Goal: Register for event/course

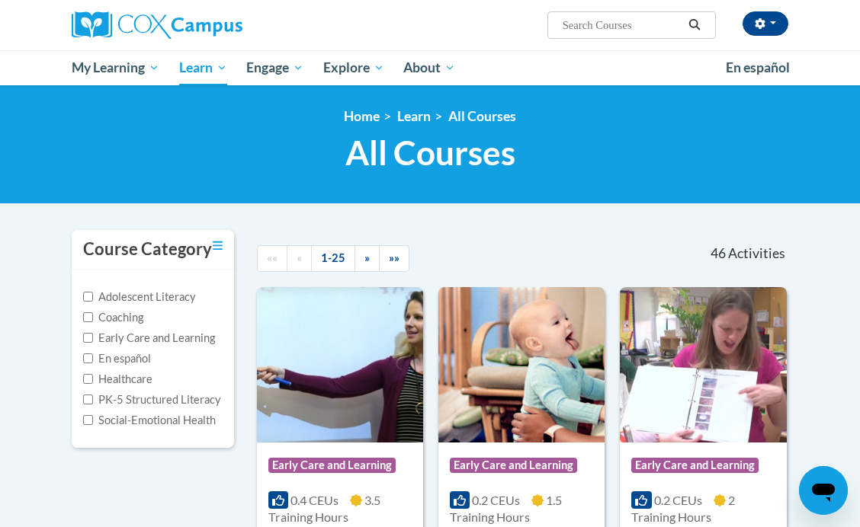
scroll to position [133, 0]
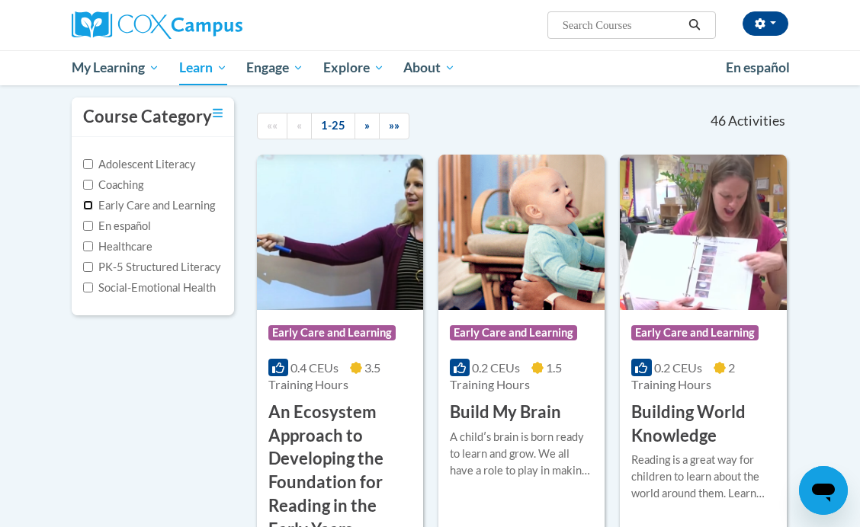
click at [88, 205] on input "Early Care and Learning" at bounding box center [88, 205] width 10 height 10
checkbox input "true"
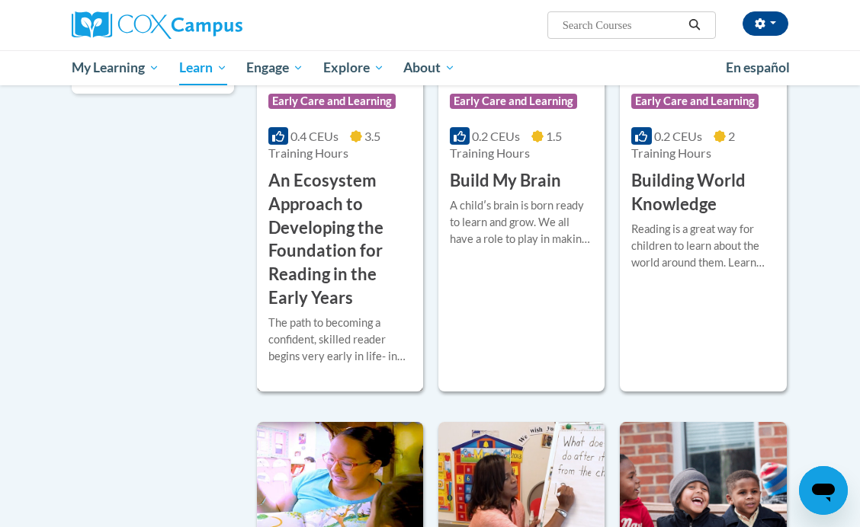
scroll to position [282, 0]
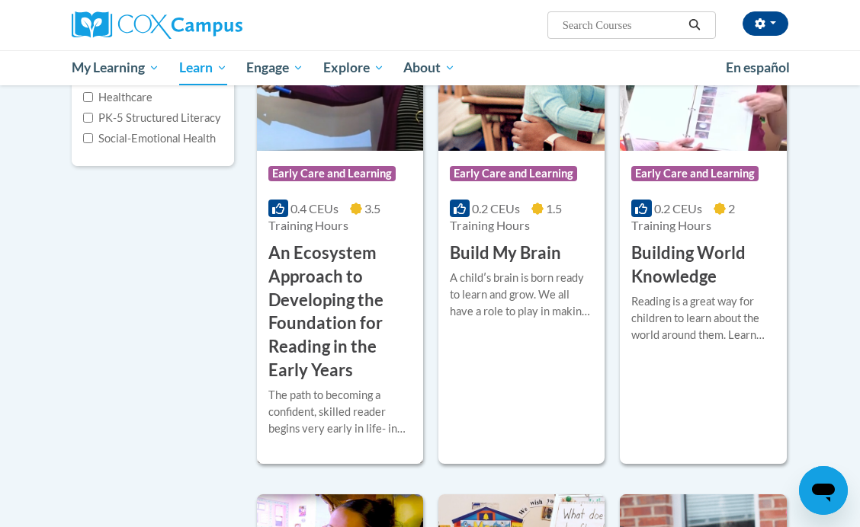
click at [300, 240] on div "Course Category: Early Care and Learning 0.4 CEUs 3.5 Training Hours COURSE An …" at bounding box center [340, 267] width 166 height 232
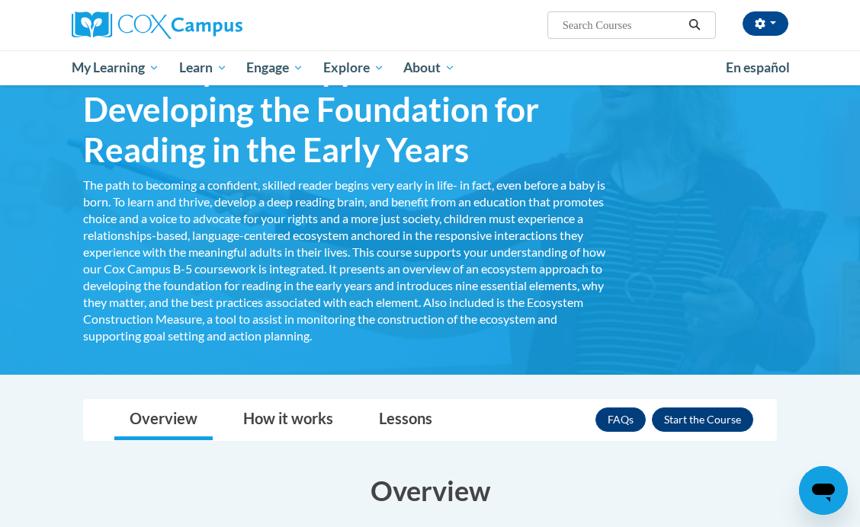
scroll to position [11, 0]
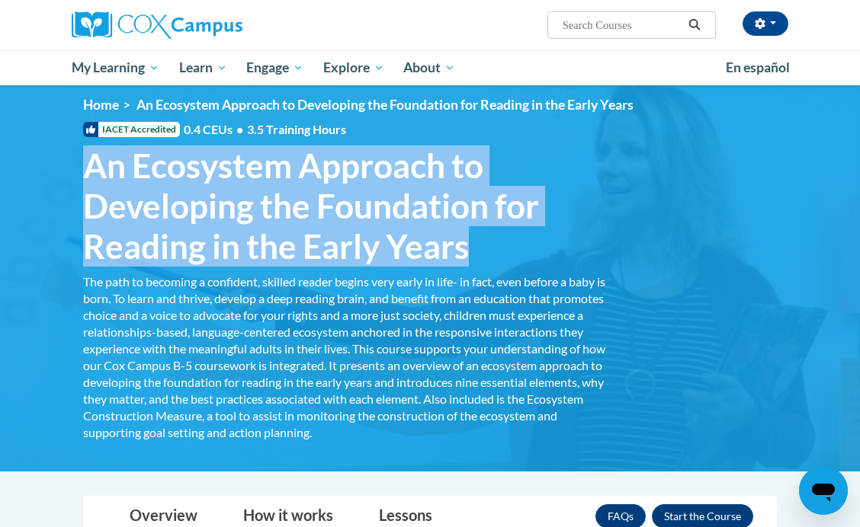
drag, startPoint x: 79, startPoint y: 159, endPoint x: 479, endPoint y: 241, distance: 407.7
click at [479, 241] on h1 "An Ecosystem Approach to Developing the Foundation for Reading in the Early Yea…" at bounding box center [346, 206] width 549 height 120
copy span "An Ecosystem Approach to Developing the Foundation for Reading in the Early Yea…"
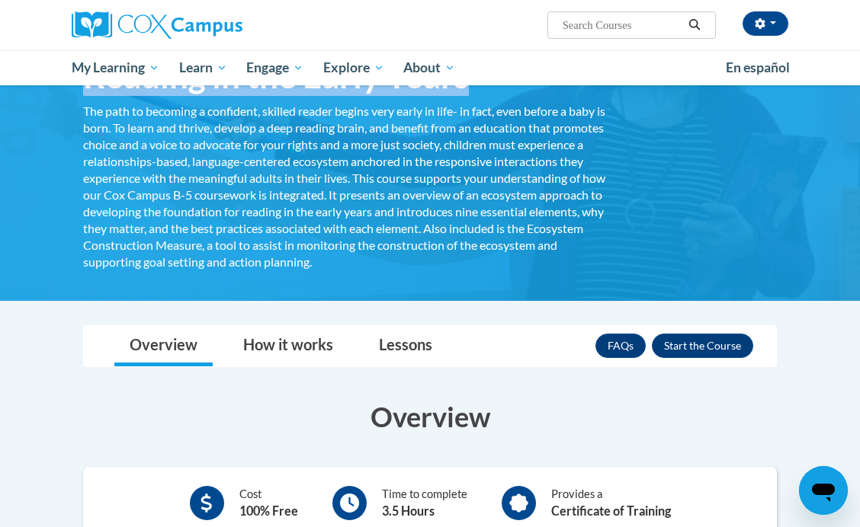
scroll to position [213, 0]
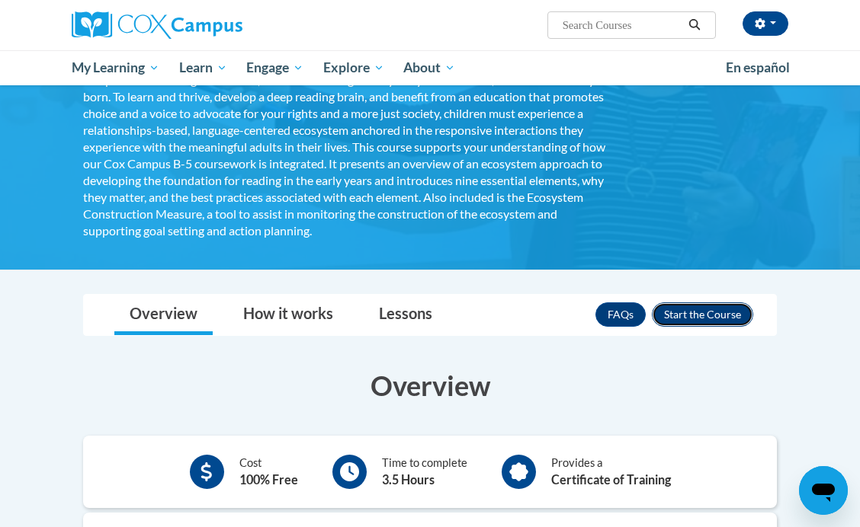
click at [700, 312] on button "Enroll" at bounding box center [702, 315] width 101 height 24
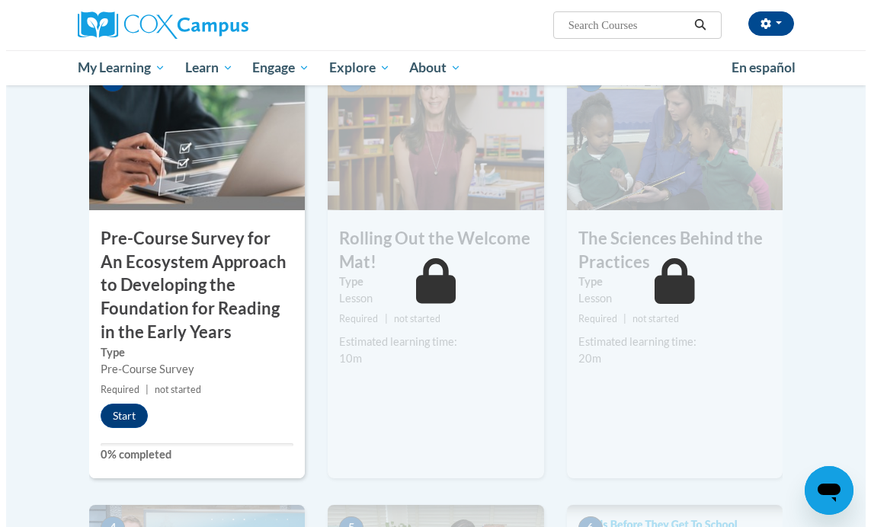
scroll to position [419, 0]
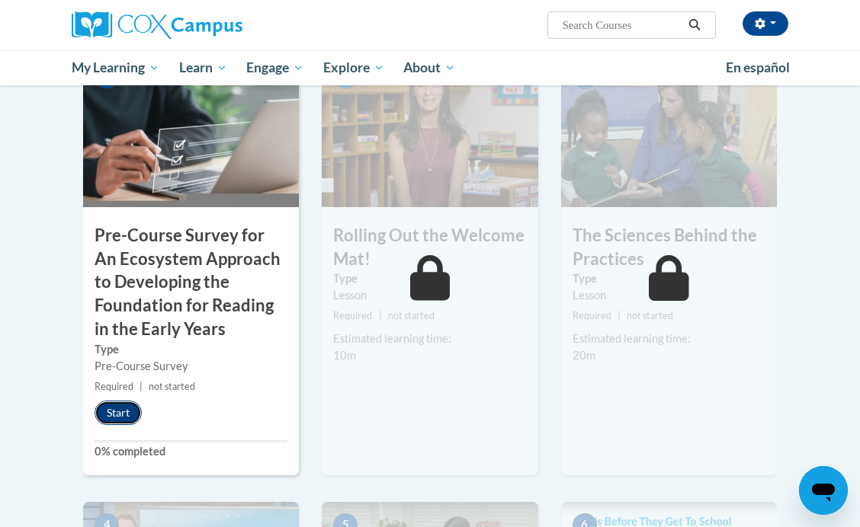
click at [120, 409] on button "Start" at bounding box center [118, 413] width 47 height 24
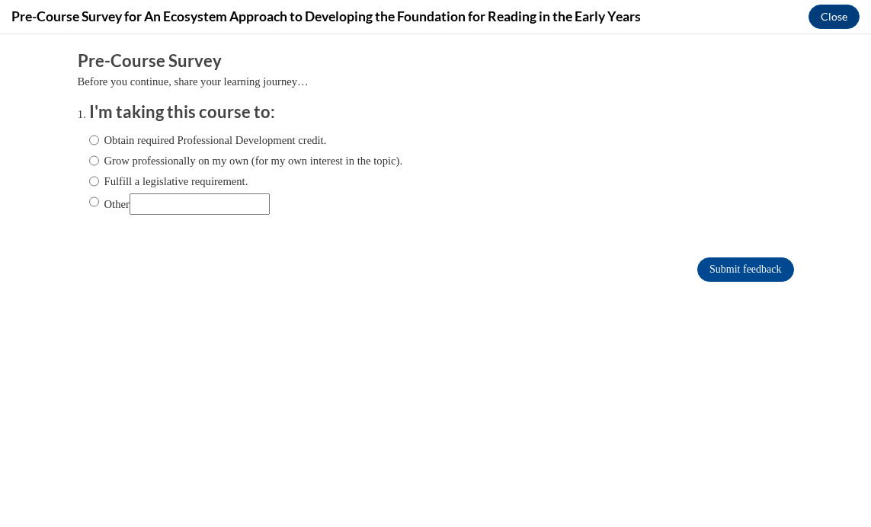
scroll to position [0, 0]
click at [89, 161] on input "Grow professionally on my own (for my own interest in the topic)." at bounding box center [94, 160] width 10 height 17
radio input "true"
click at [736, 267] on input "Submit feedback" at bounding box center [745, 270] width 96 height 24
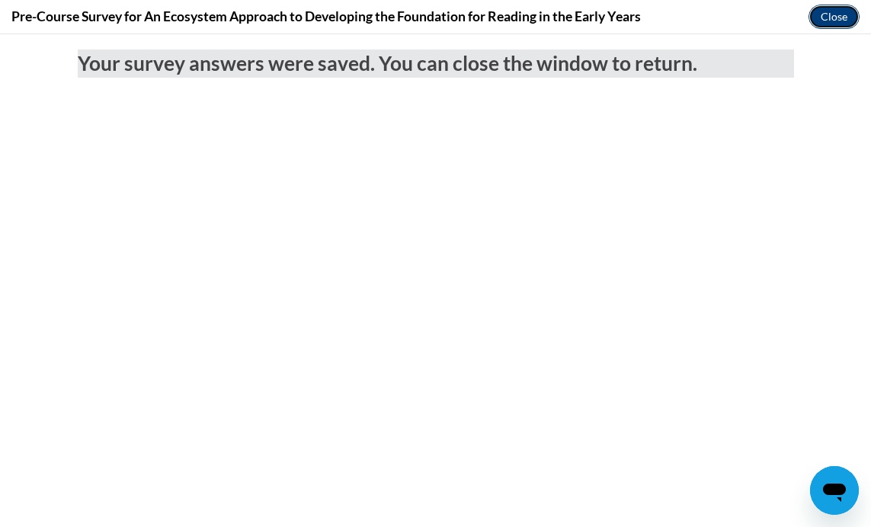
click at [836, 18] on button "Close" at bounding box center [834, 17] width 51 height 24
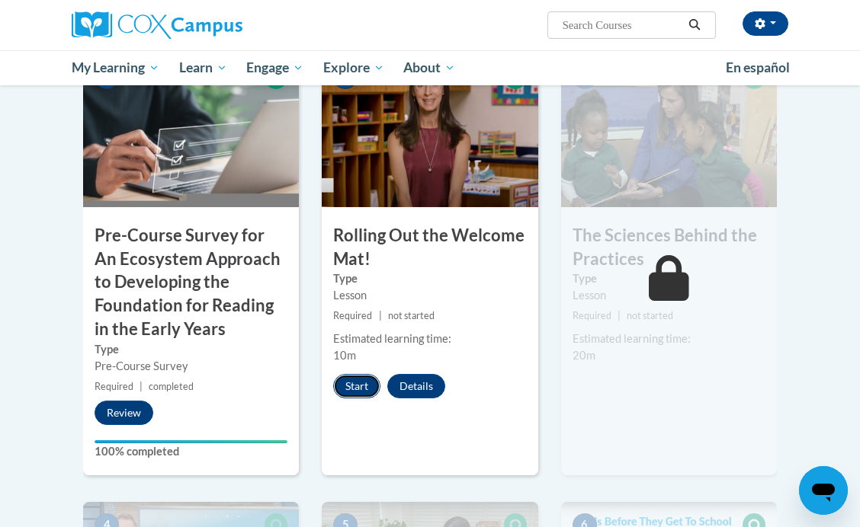
click at [357, 386] on button "Start" at bounding box center [356, 386] width 47 height 24
